Goal: Transaction & Acquisition: Subscribe to service/newsletter

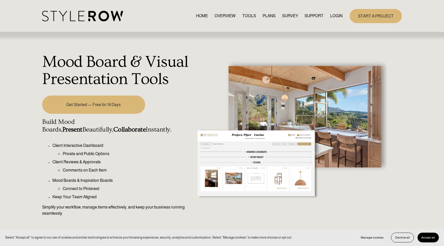
click at [96, 113] on link "Get Started — Free for 14 Days" at bounding box center [93, 105] width 103 height 18
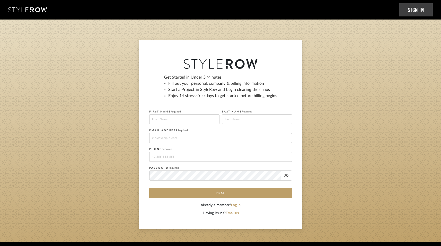
click at [187, 118] on input at bounding box center [184, 119] width 70 height 10
type input "Asmiet"
type input "Techan"
type input "asmiettechan@yahoo.com"
type input "14695858044"
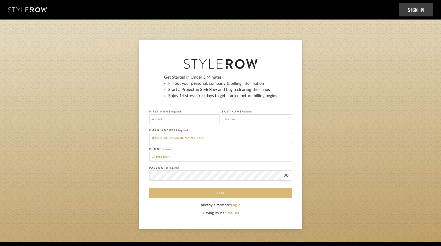
click at [220, 188] on button "Next" at bounding box center [220, 193] width 143 height 10
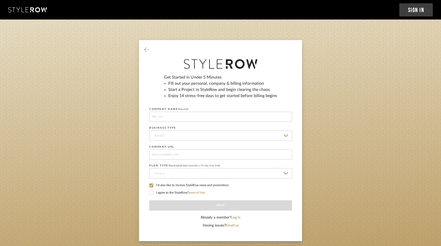
click at [204, 116] on input at bounding box center [220, 117] width 143 height 10
type input "isla"
click at [202, 138] on input at bounding box center [220, 136] width 143 height 10
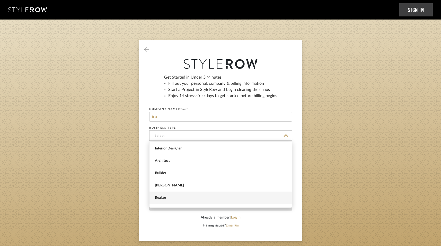
scroll to position [21, 0]
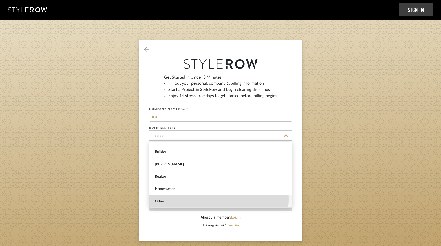
click at [213, 199] on span "Other" at bounding box center [221, 201] width 133 height 4
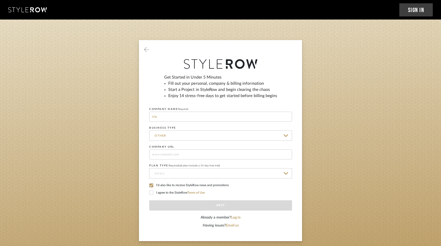
click at [204, 139] on input "Other" at bounding box center [220, 136] width 143 height 10
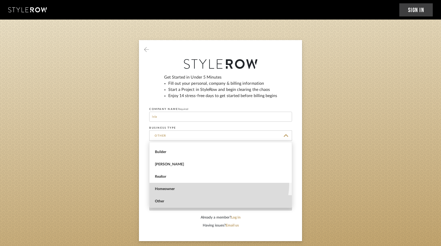
click at [208, 183] on span "Homeowner" at bounding box center [220, 189] width 142 height 12
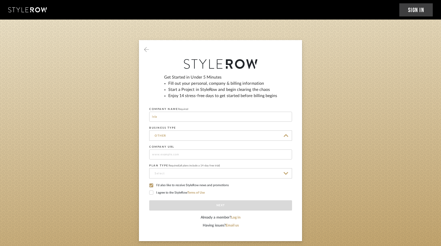
type input "Homeowner"
click at [208, 151] on input at bounding box center [220, 155] width 143 height 10
click at [187, 175] on input at bounding box center [220, 173] width 143 height 10
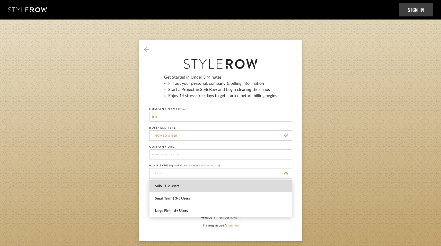
click at [189, 184] on span "Solo | 1-2 Users" at bounding box center [220, 186] width 142 height 12
type input "Solo | 1-2 Users"
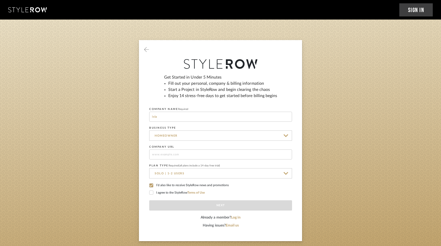
click at [181, 191] on label "I agree to the StyleRow Terms of Use" at bounding box center [220, 193] width 143 height 5
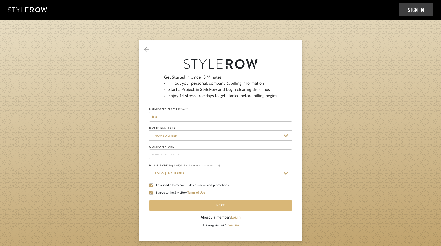
click at [225, 204] on button "Next" at bounding box center [220, 205] width 143 height 10
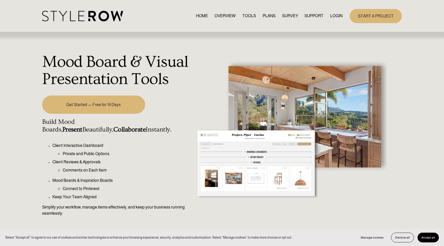
click at [228, 17] on link "OVERVIEW" at bounding box center [225, 16] width 21 height 7
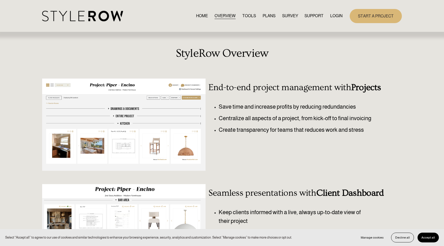
click at [382, 17] on link "START A PROJECT" at bounding box center [376, 16] width 52 height 14
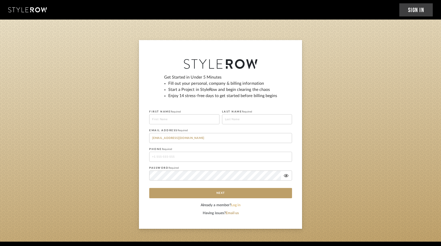
click at [236, 208] on button "Log in" at bounding box center [236, 205] width 10 height 5
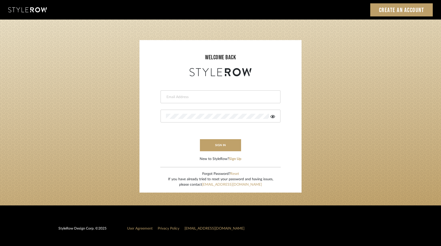
type input "[EMAIL_ADDRESS][DOMAIN_NAME]"
click at [228, 145] on button "sign in" at bounding box center [220, 145] width 41 height 12
